Goal: Task Accomplishment & Management: Use online tool/utility

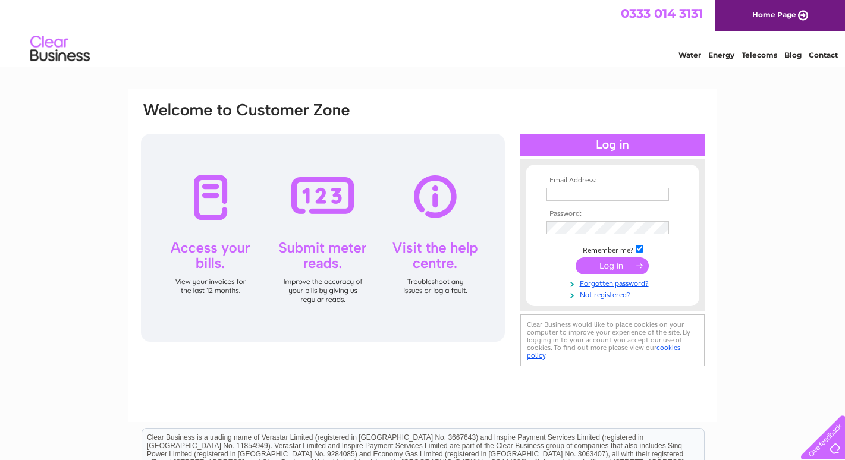
click at [339, 192] on div at bounding box center [323, 238] width 364 height 208
click at [598, 197] on input "text" at bounding box center [609, 195] width 124 height 14
type input "annablackie@hotmail.co.uk"
click at [620, 270] on input "submit" at bounding box center [612, 266] width 73 height 17
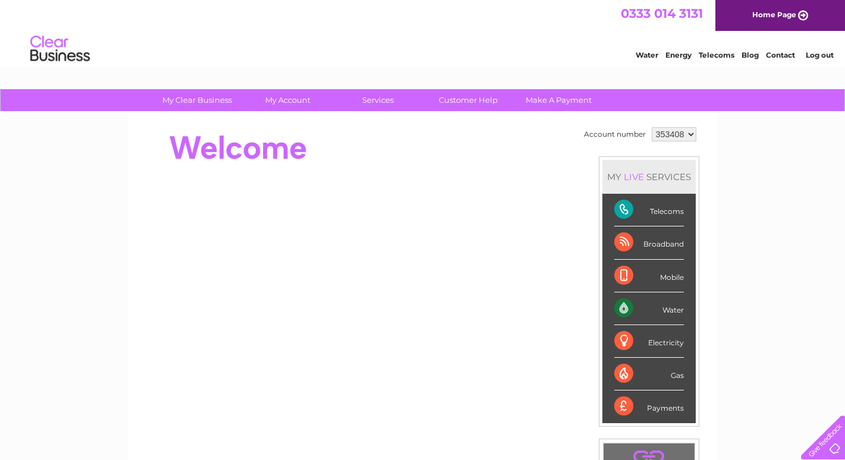
click at [622, 310] on div "Water" at bounding box center [649, 309] width 70 height 33
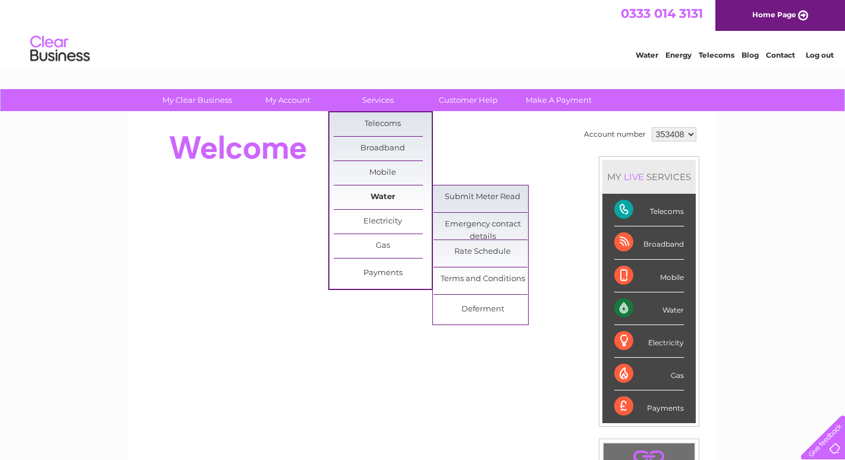
click at [380, 193] on link "Water" at bounding box center [383, 198] width 98 height 24
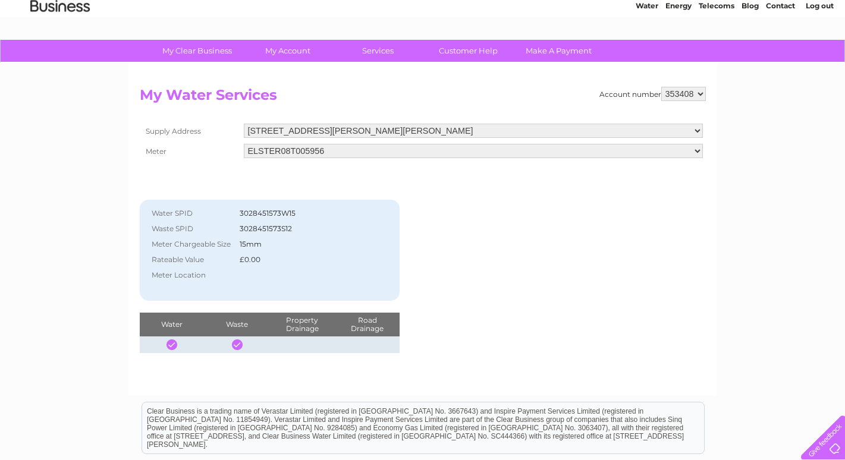
scroll to position [30, 0]
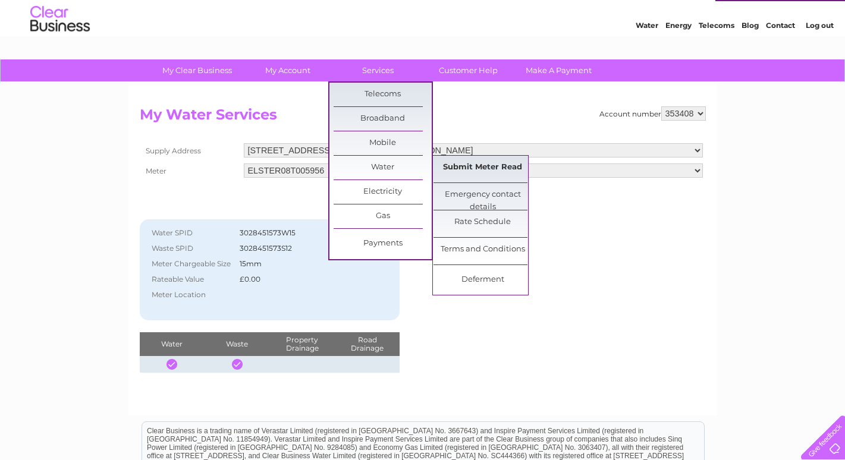
click at [456, 168] on link "Submit Meter Read" at bounding box center [483, 168] width 98 height 24
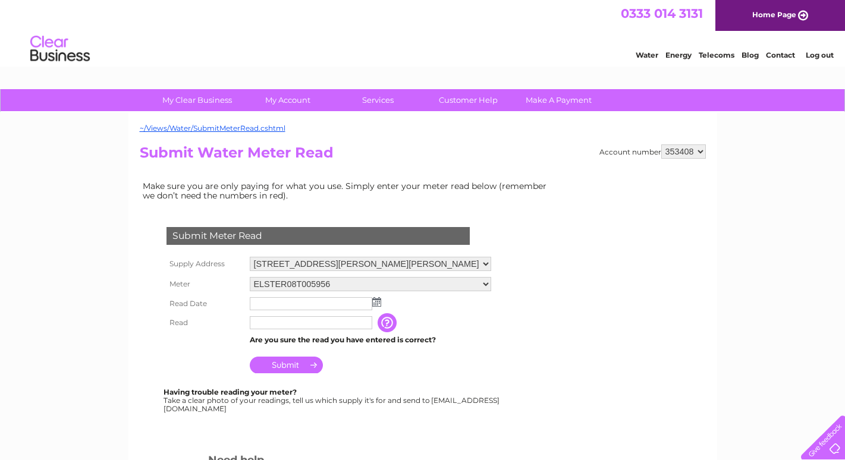
click at [378, 304] on img at bounding box center [376, 302] width 9 height 10
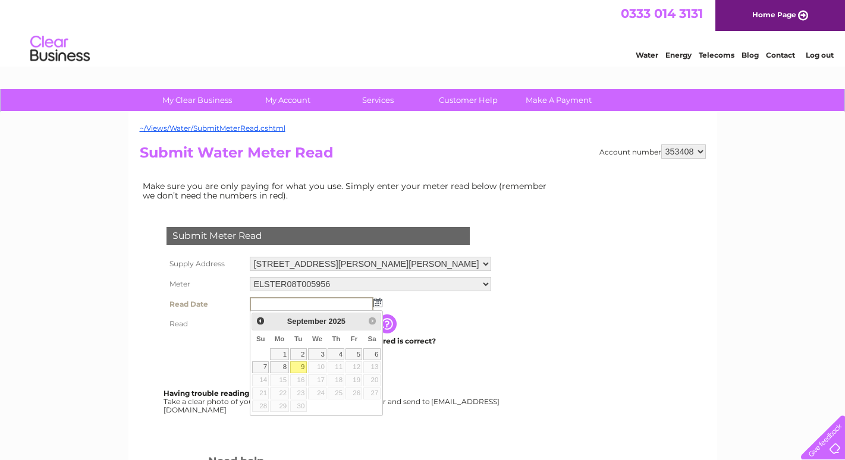
click at [305, 365] on link "9" at bounding box center [298, 368] width 17 height 12
type input "2025/09/09"
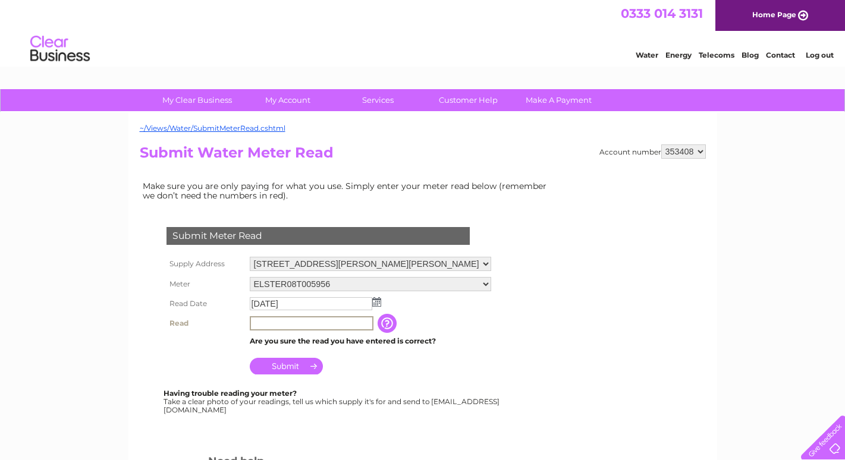
click at [277, 325] on input "text" at bounding box center [312, 323] width 124 height 14
type input "00307"
click at [287, 369] on input "Submit" at bounding box center [286, 366] width 73 height 17
